Goal: Find specific page/section: Find specific page/section

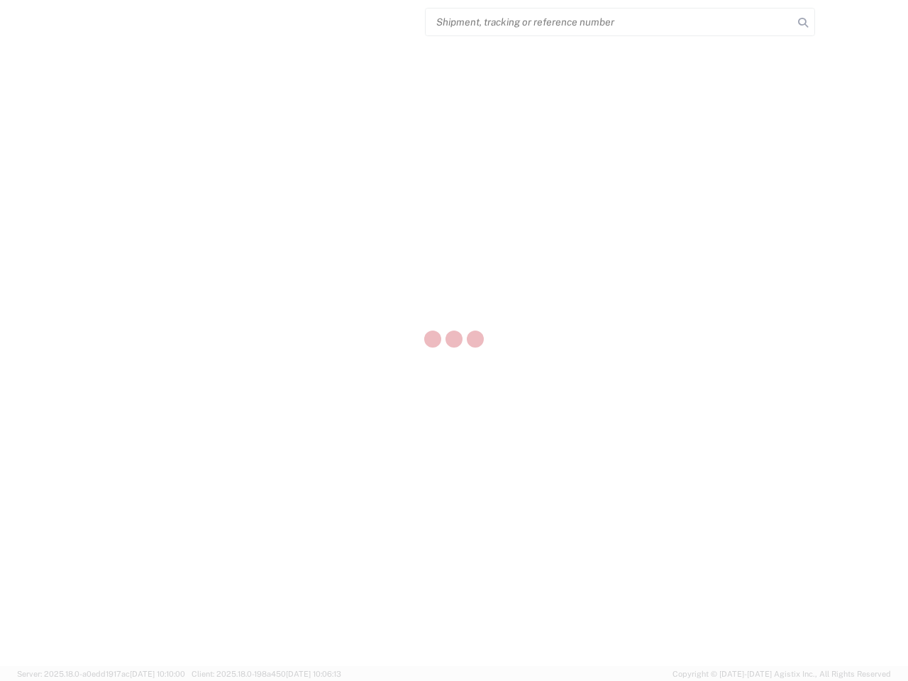
select select "US"
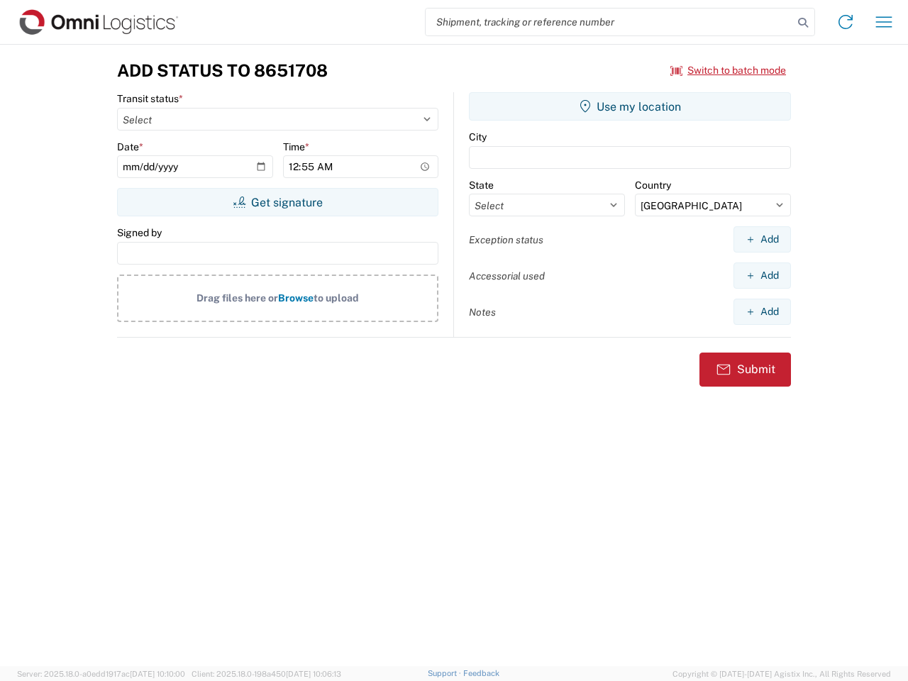
click at [609, 22] on input "search" at bounding box center [610, 22] width 368 height 27
click at [803, 23] on icon at bounding box center [803, 23] width 20 height 20
click at [846, 22] on icon at bounding box center [845, 22] width 23 height 23
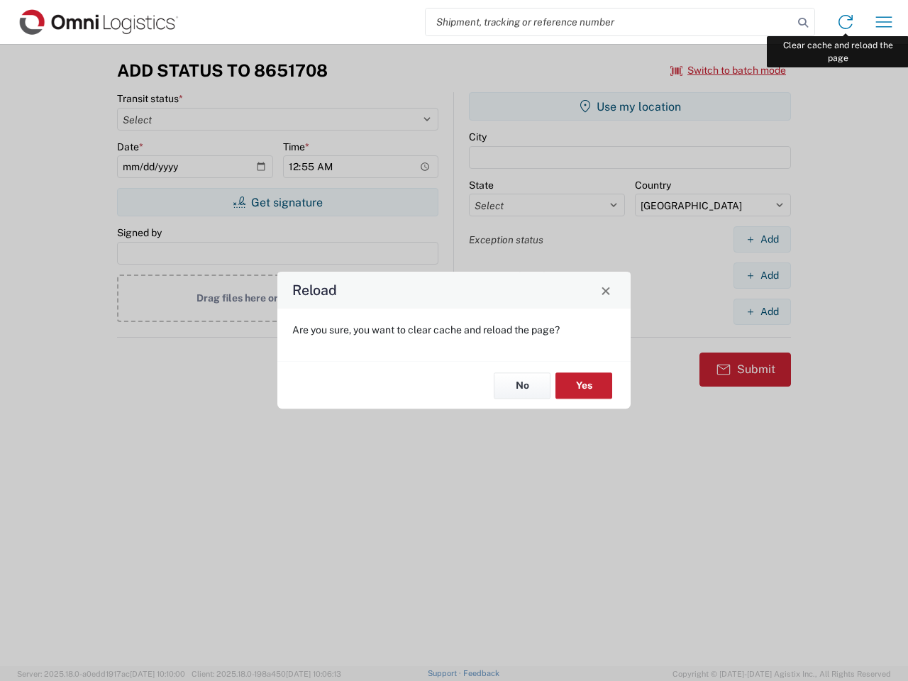
click at [884, 22] on div "Reload Are you sure, you want to clear cache and reload the page? No Yes" at bounding box center [454, 340] width 908 height 681
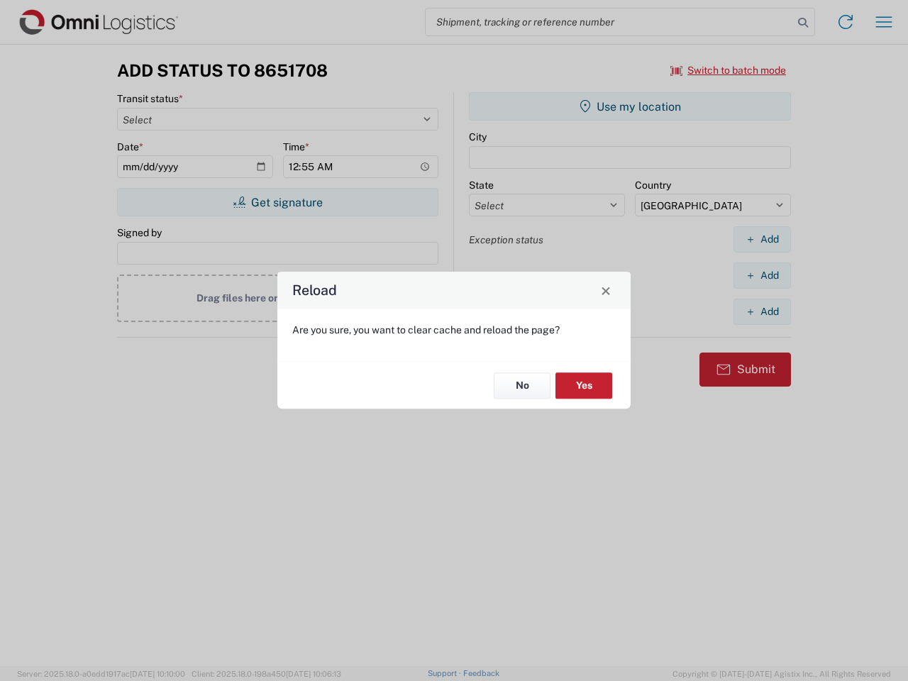
click at [729, 70] on div "Reload Are you sure, you want to clear cache and reload the page? No Yes" at bounding box center [454, 340] width 908 height 681
click at [277, 202] on div "Reload Are you sure, you want to clear cache and reload the page? No Yes" at bounding box center [454, 340] width 908 height 681
click at [630, 106] on div "Reload Are you sure, you want to clear cache and reload the page? No Yes" at bounding box center [454, 340] width 908 height 681
click at [762, 239] on div "Reload Are you sure, you want to clear cache and reload the page? No Yes" at bounding box center [454, 340] width 908 height 681
click at [762, 275] on div "Reload Are you sure, you want to clear cache and reload the page? No Yes" at bounding box center [454, 340] width 908 height 681
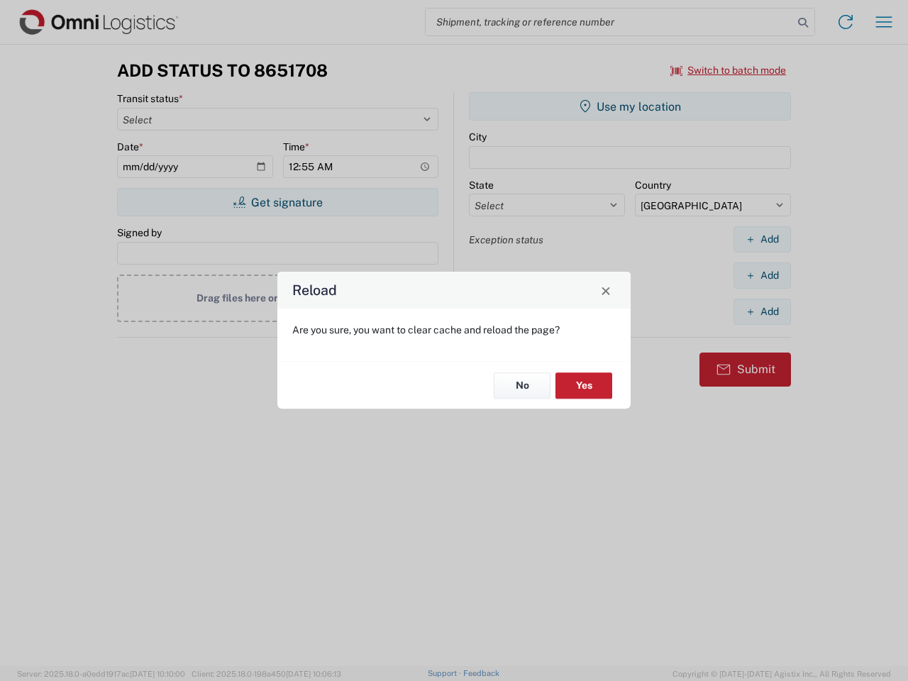
click at [762, 311] on div "Reload Are you sure, you want to clear cache and reload the page? No Yes" at bounding box center [454, 340] width 908 height 681
